Goal: Task Accomplishment & Management: Use online tool/utility

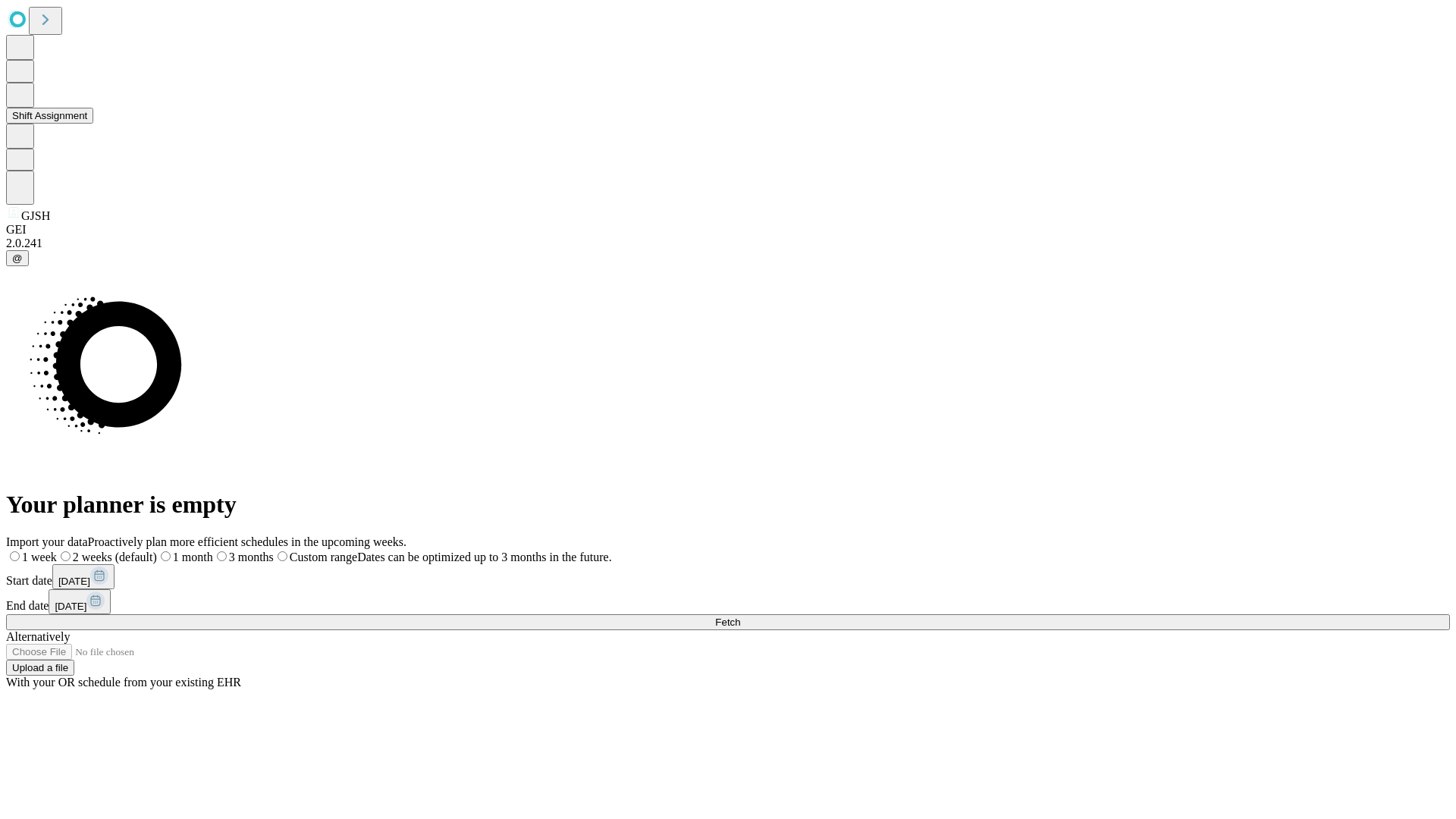
click at [93, 123] on button "Shift Assignment" at bounding box center [50, 116] width 87 height 16
